Goal: Complete application form

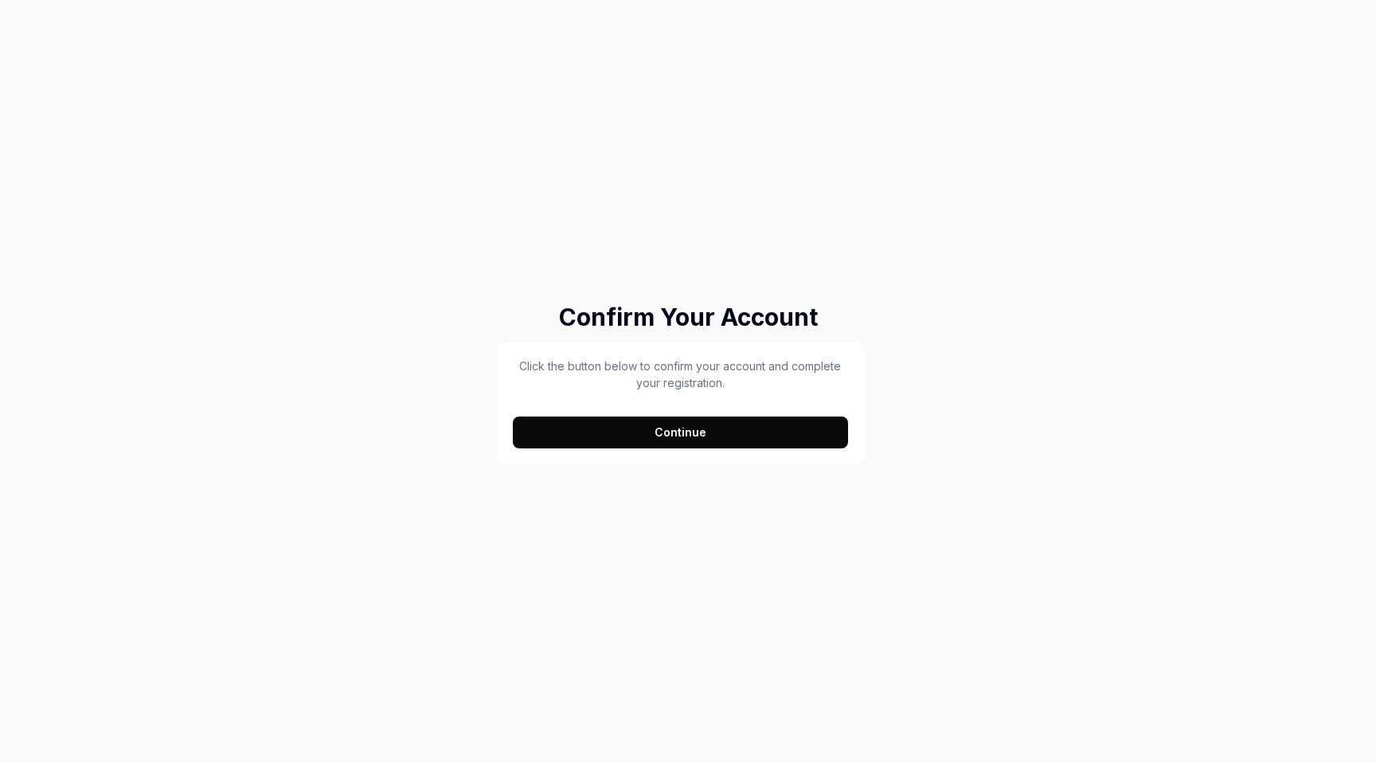
click at [706, 432] on button "Continue" at bounding box center [680, 432] width 335 height 32
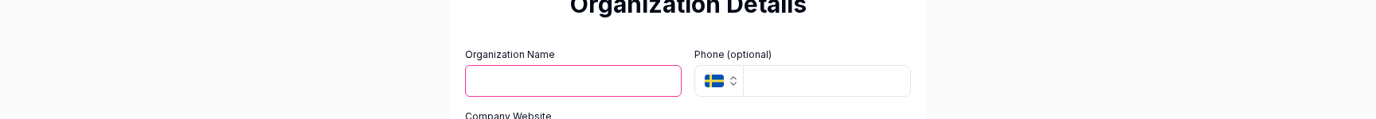
click at [543, 82] on input "Organization Name" at bounding box center [573, 81] width 217 height 32
type input "4"
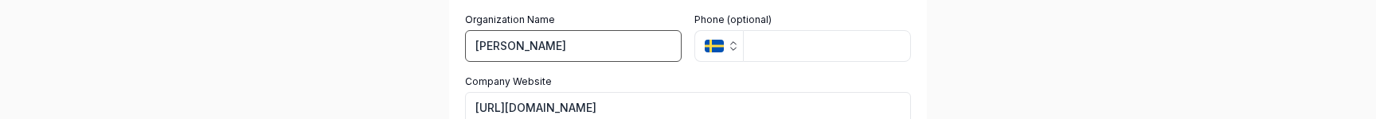
scroll to position [25, 0]
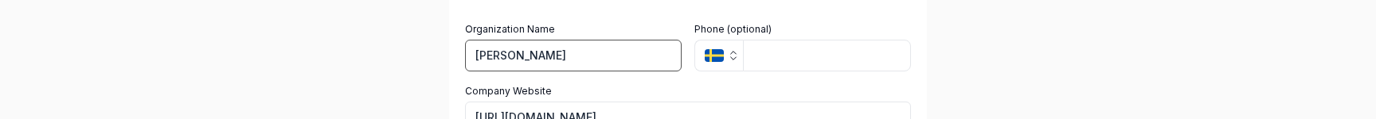
type input "[PERSON_NAME]"
click at [765, 63] on input "tel" at bounding box center [827, 56] width 168 height 32
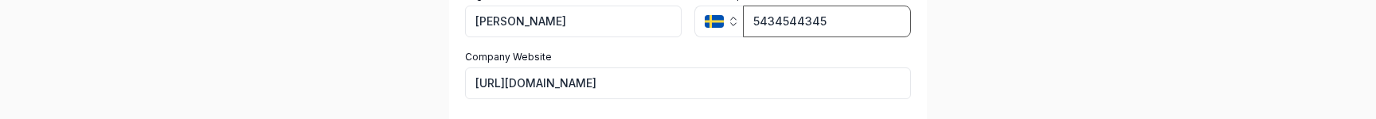
scroll to position [122, 0]
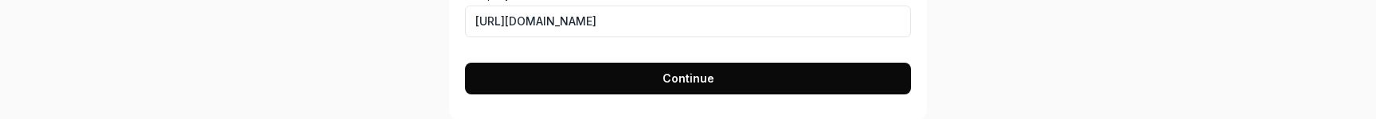
type input "5434544345"
click at [791, 67] on button "Continue" at bounding box center [688, 79] width 446 height 32
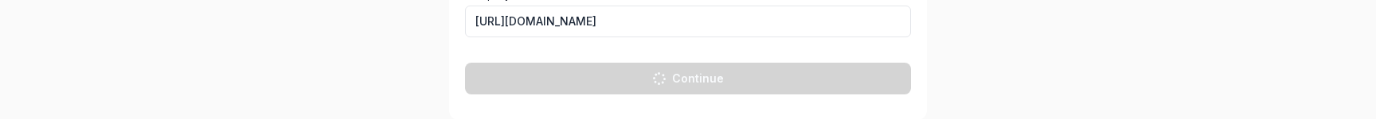
scroll to position [80, 0]
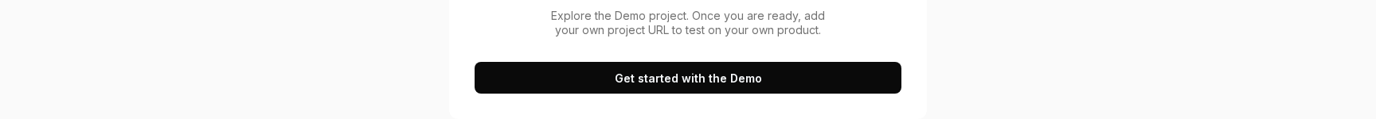
click at [772, 75] on button "Get started with the Demo" at bounding box center [688, 78] width 427 height 32
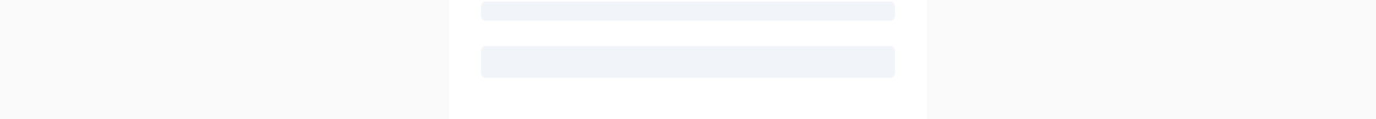
scroll to position [0, 0]
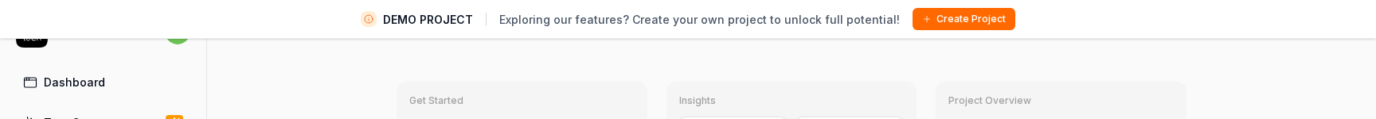
type textarea "*"
